Goal: Task Accomplishment & Management: Use online tool/utility

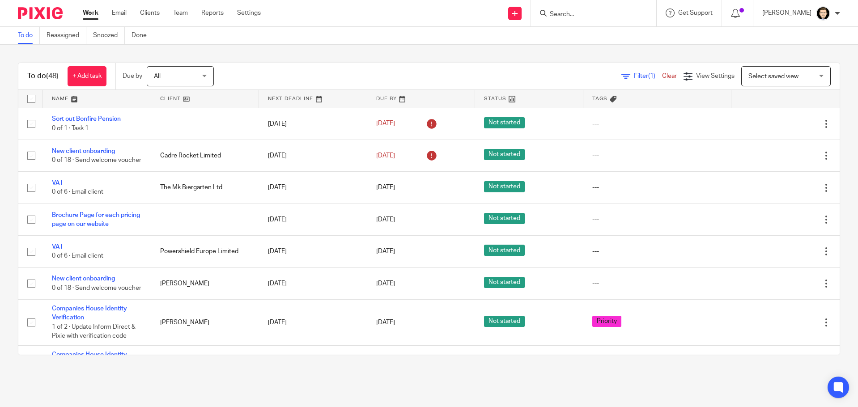
click at [600, 8] on form at bounding box center [596, 13] width 95 height 11
click at [585, 17] on input "Search" at bounding box center [589, 15] width 81 height 8
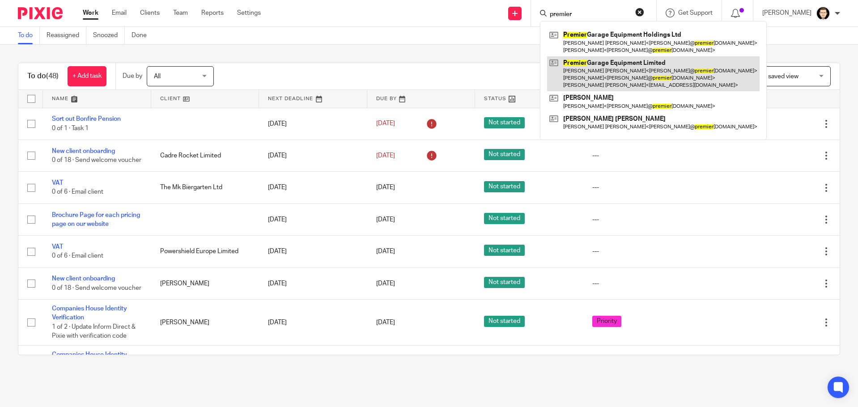
type input "premier"
click at [605, 68] on link at bounding box center [653, 73] width 212 height 35
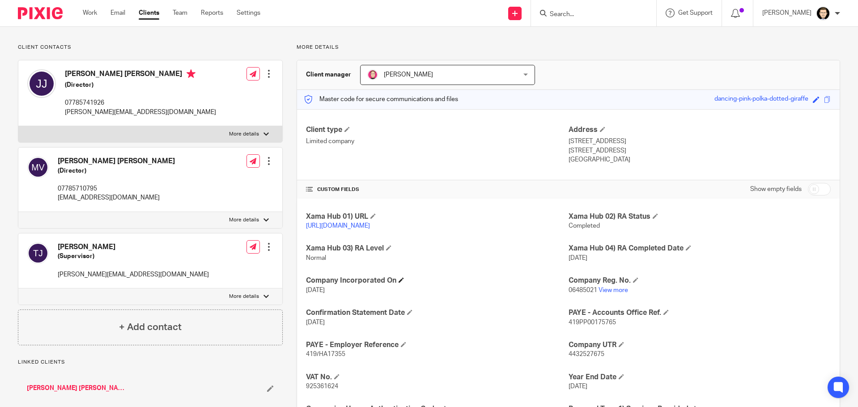
scroll to position [132, 0]
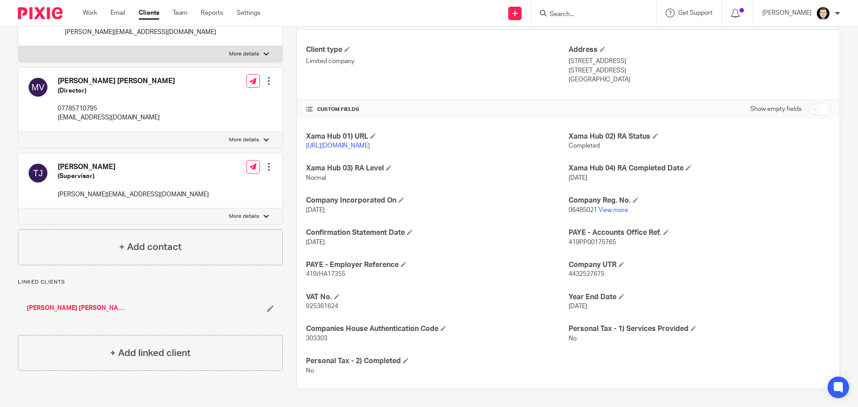
click at [808, 115] on input "checkbox" at bounding box center [819, 109] width 23 height 13
checkbox input "true"
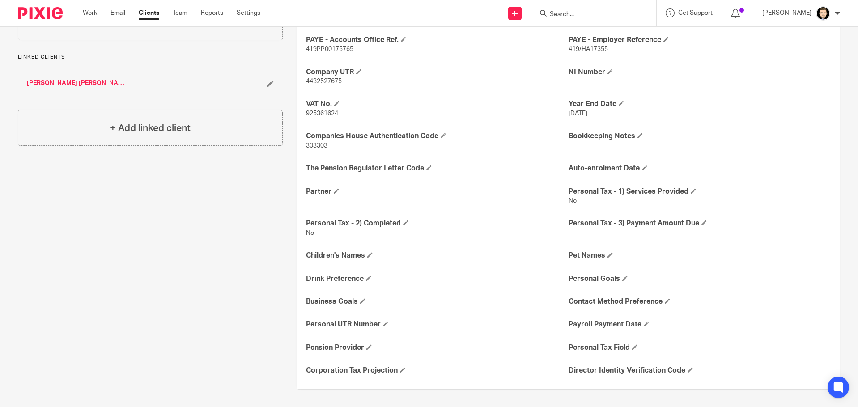
scroll to position [357, 0]
click at [688, 365] on div "Xama Hub 01) URL https://platform.xamatech.com/portal/crm/clients/fd5e05a0-3aaf…" at bounding box center [568, 141] width 543 height 496
click at [687, 374] on h4 "Director Identity Verification Code" at bounding box center [700, 369] width 262 height 9
click at [688, 371] on span at bounding box center [690, 369] width 5 height 5
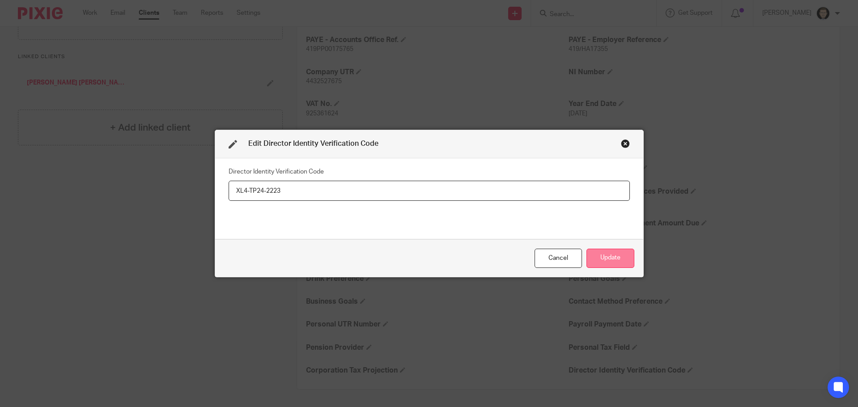
type input "XL4-TP24-2223"
click at [605, 259] on button "Update" at bounding box center [610, 258] width 48 height 19
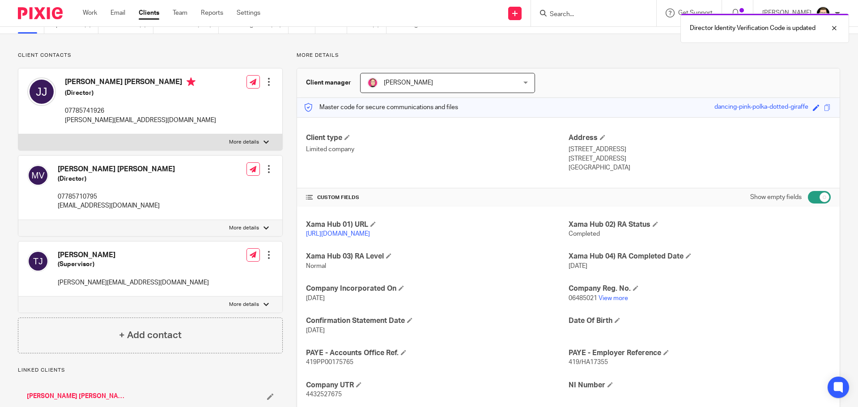
scroll to position [0, 0]
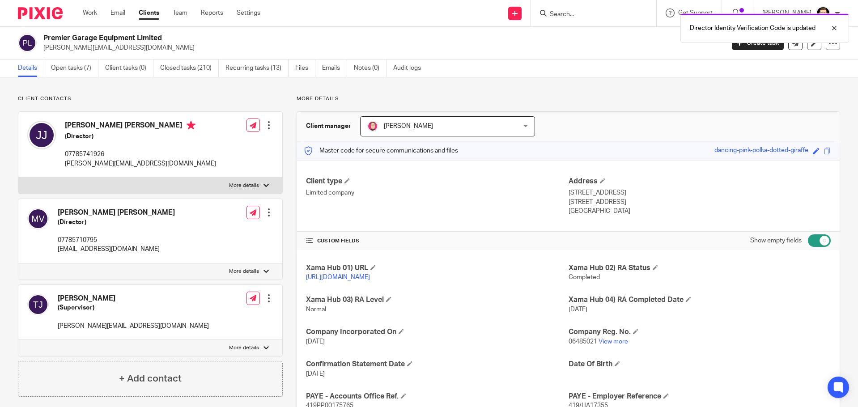
click at [817, 239] on input "checkbox" at bounding box center [819, 240] width 23 height 13
checkbox input "false"
